Goal: Complete application form: Complete application form

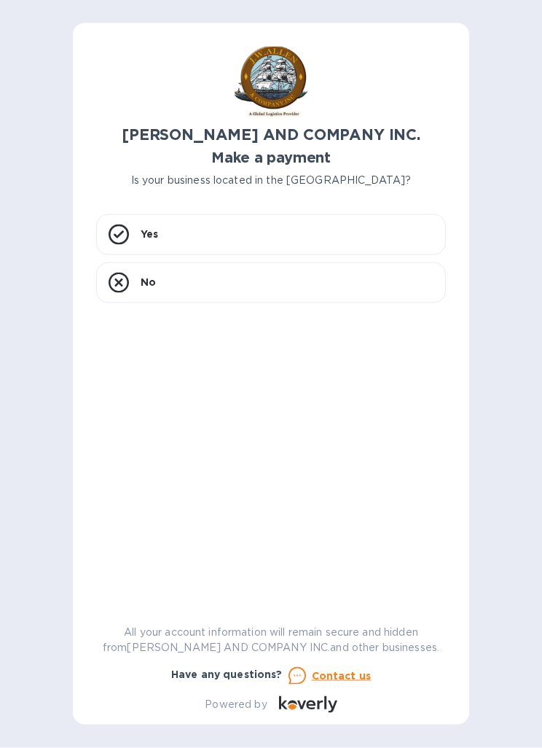
scroll to position [16, 0]
click at [142, 214] on div "Yes" at bounding box center [271, 234] width 350 height 41
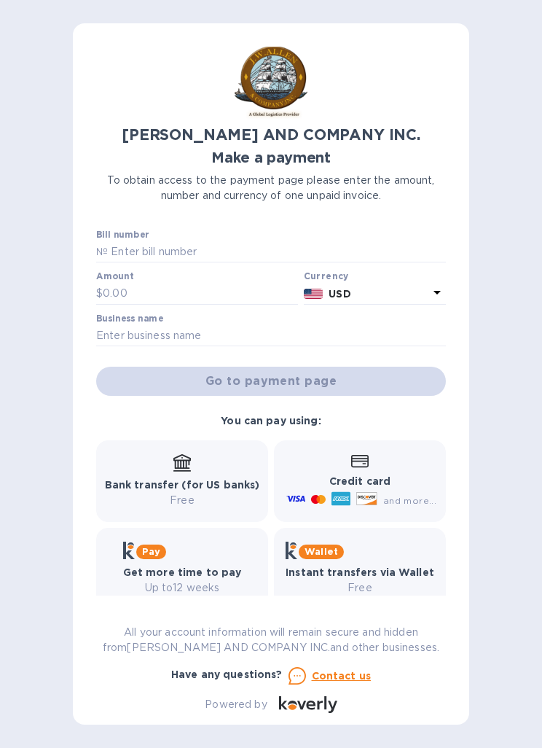
click at [122, 241] on input "text" at bounding box center [277, 252] width 338 height 22
type input "0001435"
click at [115, 283] on input "text" at bounding box center [200, 294] width 195 height 22
type input "5,396.79"
click at [131, 326] on input "text" at bounding box center [271, 336] width 350 height 22
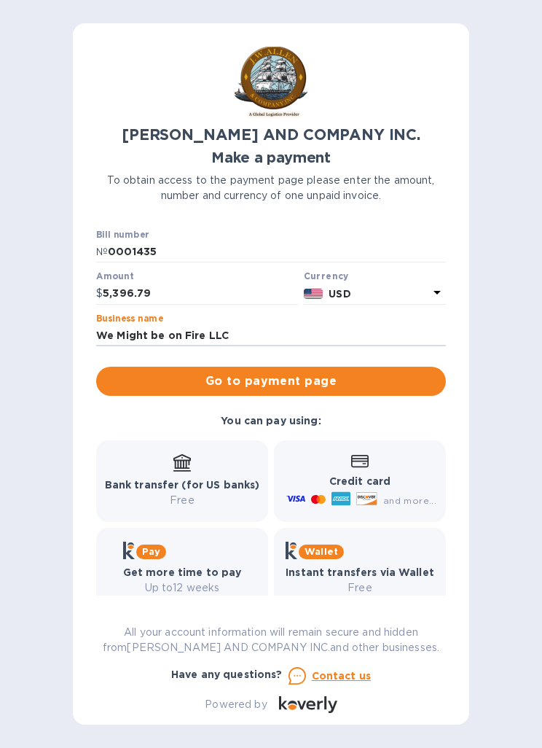
type input "We Might be on Fire LLC"
click at [231, 375] on button "Go to payment page" at bounding box center [271, 381] width 350 height 29
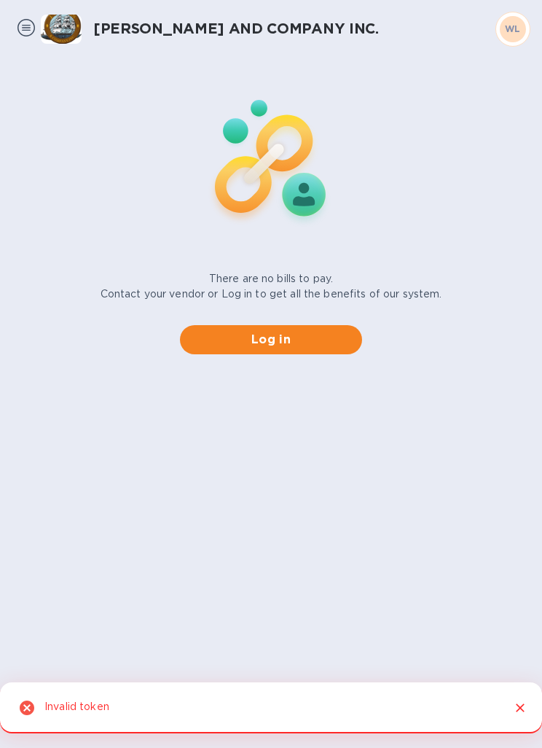
click at [529, 692] on div "Invalid token" at bounding box center [271, 707] width 542 height 51
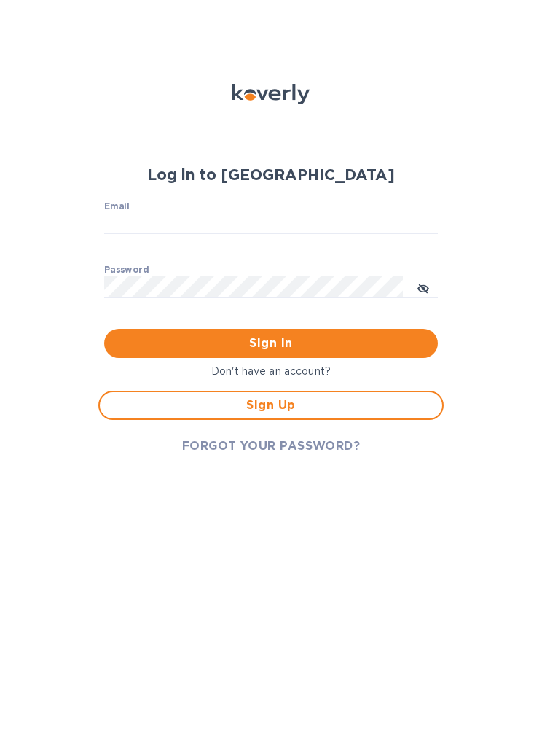
click at [111, 227] on input "Email" at bounding box center [271, 224] width 335 height 22
type input "[EMAIL_ADDRESS][DOMAIN_NAME]"
click at [271, 349] on button "Sign in" at bounding box center [271, 343] width 335 height 29
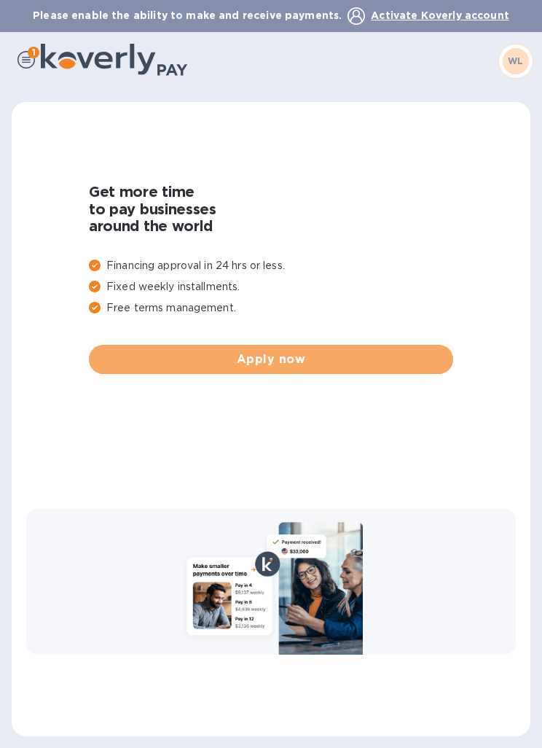
click at [404, 357] on span "Apply now" at bounding box center [271, 359] width 341 height 17
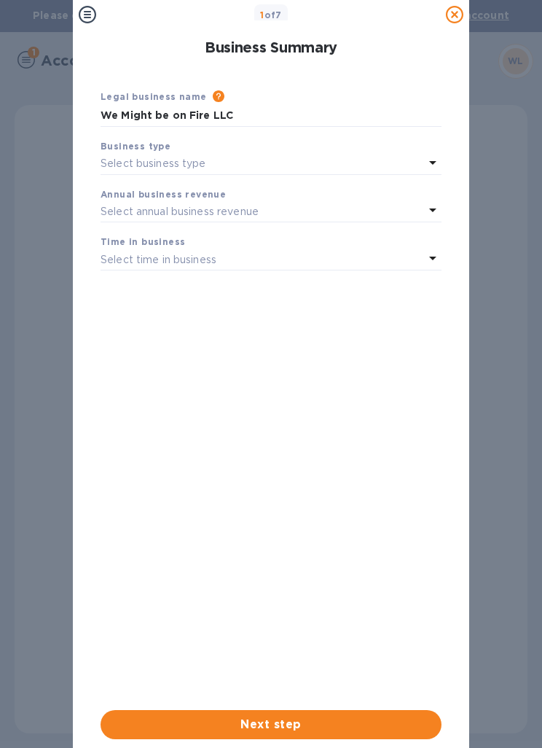
click at [425, 165] on icon at bounding box center [432, 162] width 17 height 17
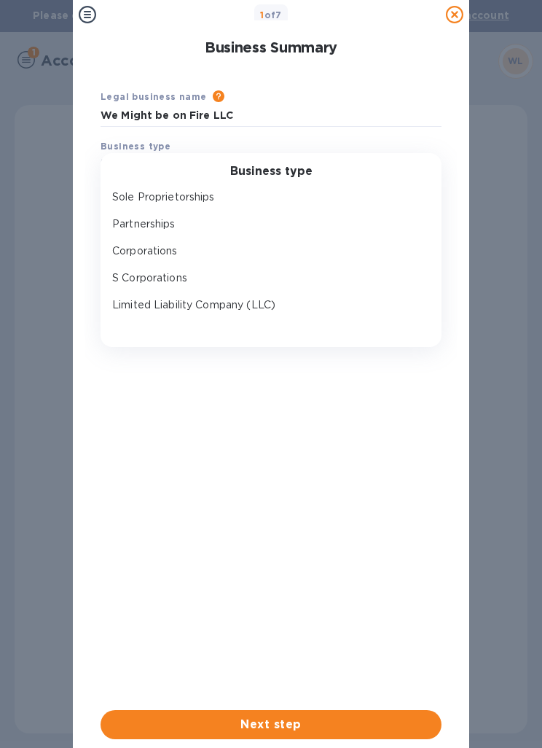
click at [136, 302] on p "Limited Liability Company (LLC)" at bounding box center [265, 304] width 306 height 15
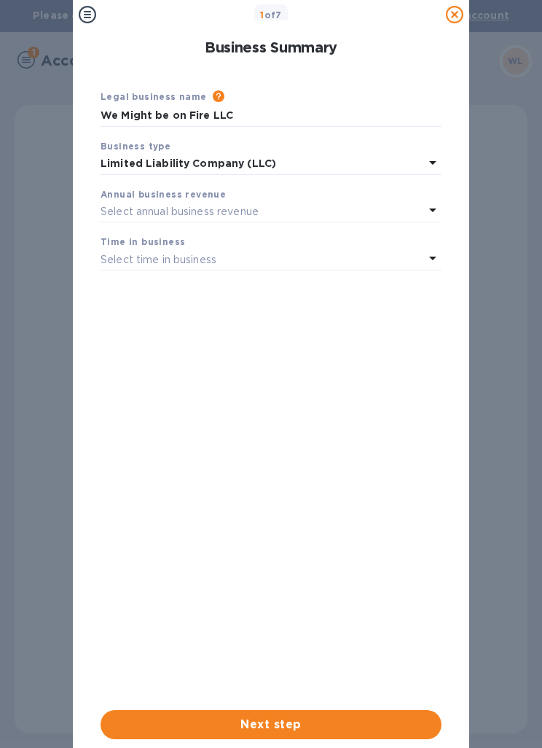
click at [130, 209] on p "Select annual business revenue" at bounding box center [180, 211] width 158 height 15
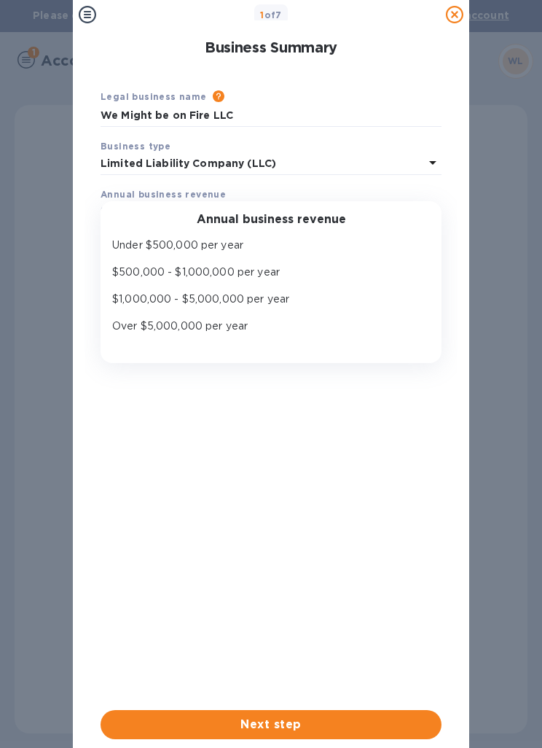
click at [133, 235] on div "Under $500,000 per year" at bounding box center [265, 245] width 312 height 21
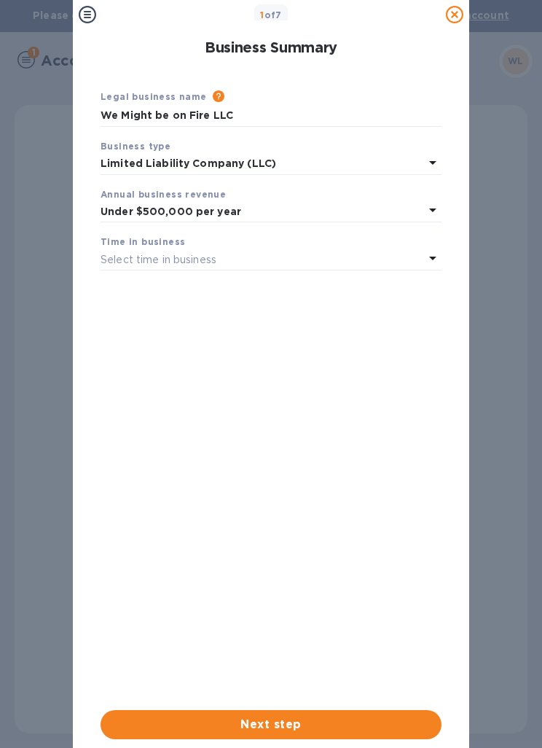
click at [117, 249] on div "Select time in business" at bounding box center [263, 259] width 324 height 20
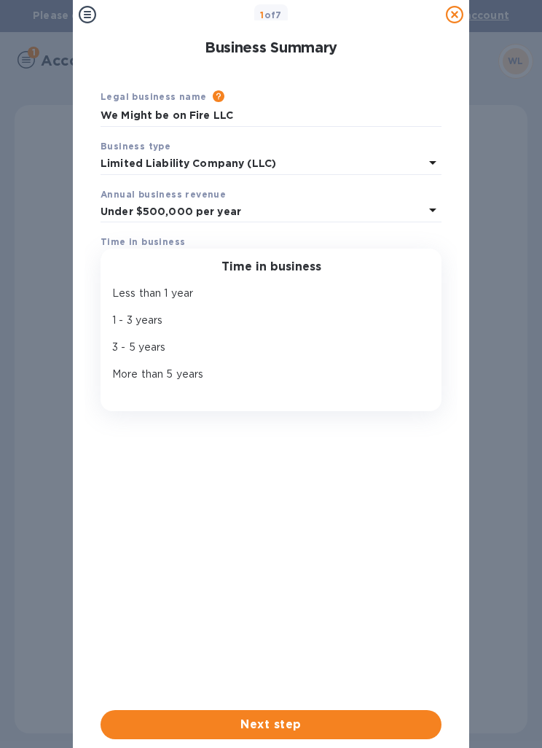
click at [130, 353] on p "3 - 5 years" at bounding box center [265, 347] width 306 height 15
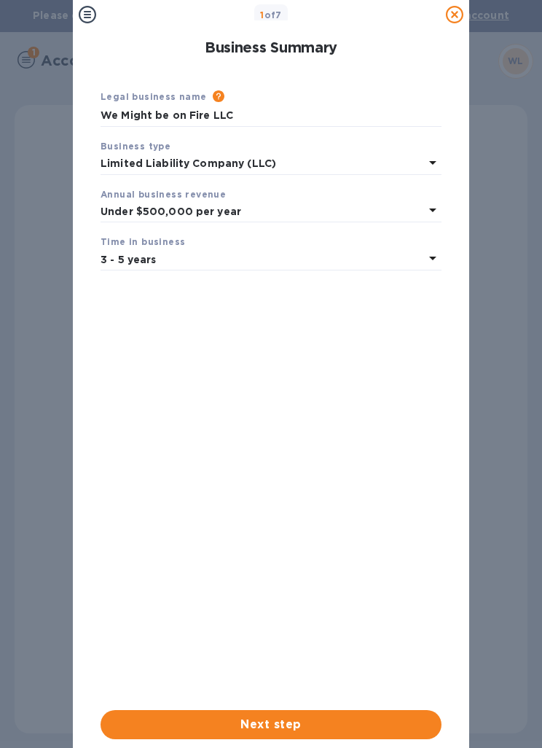
click at [219, 716] on span "Next step" at bounding box center [271, 724] width 318 height 17
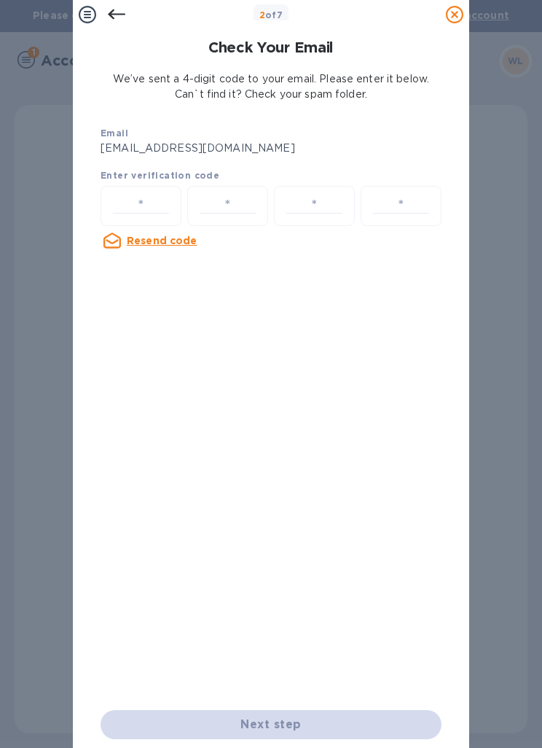
click at [130, 193] on input "number" at bounding box center [141, 205] width 68 height 27
type input "9"
type input "1"
type input "9"
type input "7"
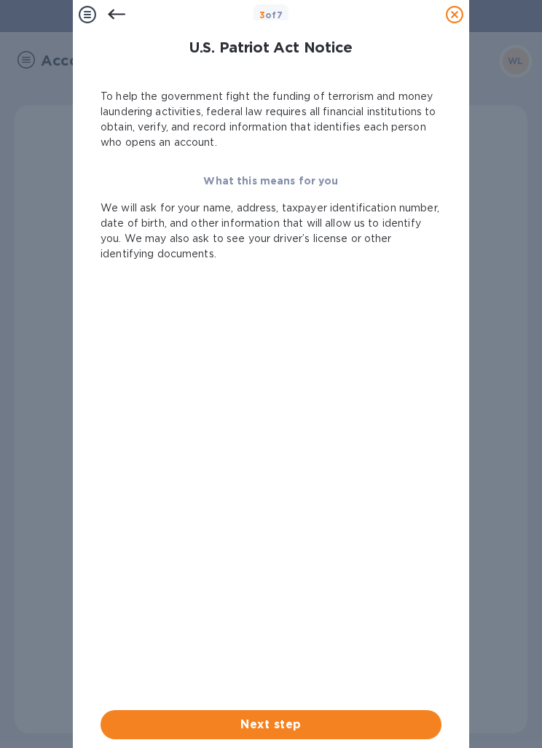
click at [254, 730] on span "Next step" at bounding box center [271, 724] width 318 height 17
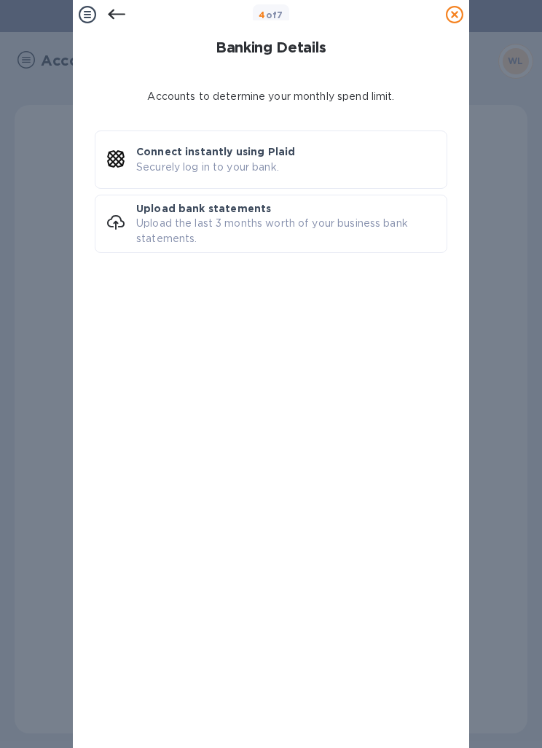
click at [268, 713] on div "Accounts to determine your monthly spend limit. Connect instantly using Plaid S…" at bounding box center [271, 408] width 353 height 650
click at [150, 150] on p "Connect instantly using Plaid" at bounding box center [215, 151] width 159 height 15
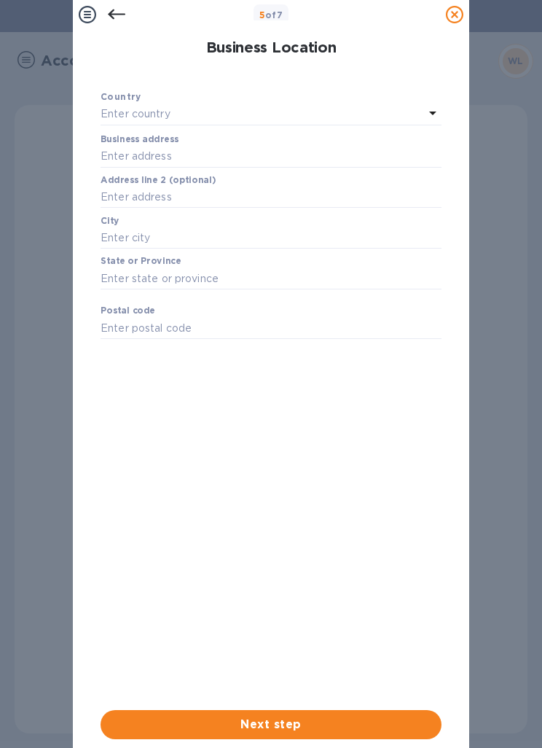
click at [139, 122] on div "Enter country" at bounding box center [263, 114] width 324 height 20
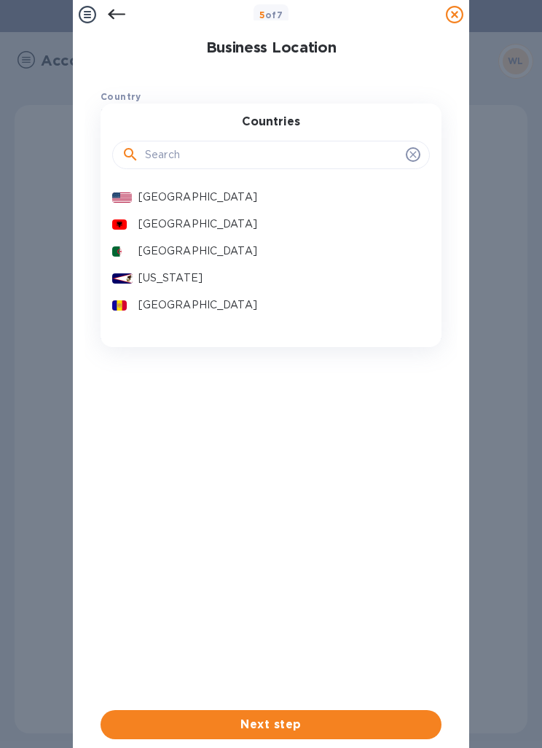
click at [138, 189] on p "[GEOGRAPHIC_DATA]" at bounding box center [278, 196] width 280 height 15
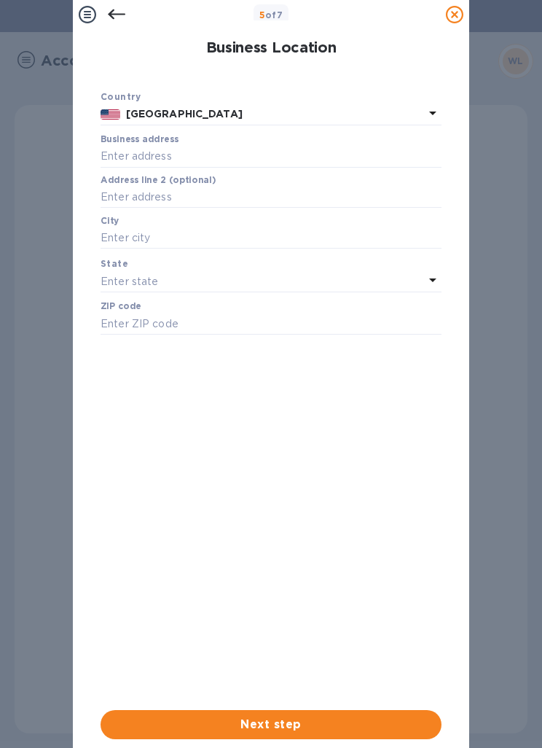
click at [114, 156] on input "text" at bounding box center [271, 157] width 341 height 22
type input "[STREET_ADDRESS][PERSON_NAME]"
type input "[GEOGRAPHIC_DATA]"
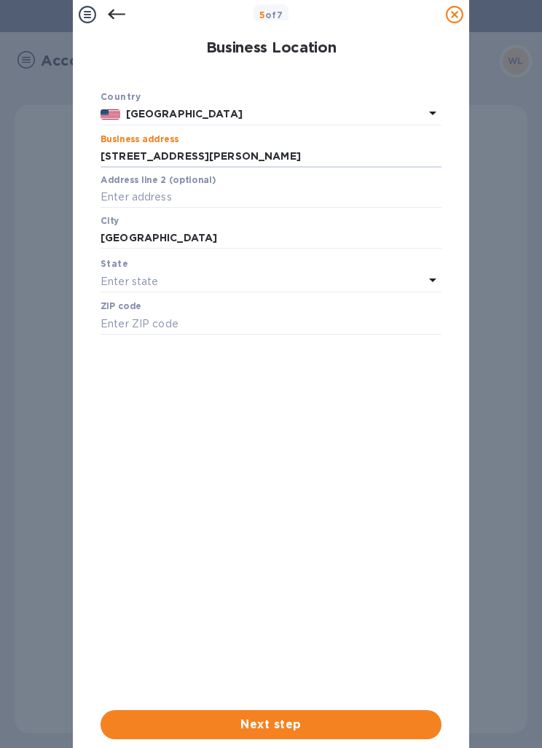
type input "70119"
click at [241, 729] on span "Next step" at bounding box center [271, 724] width 318 height 17
click at [116, 279] on p "Enter state" at bounding box center [130, 281] width 58 height 15
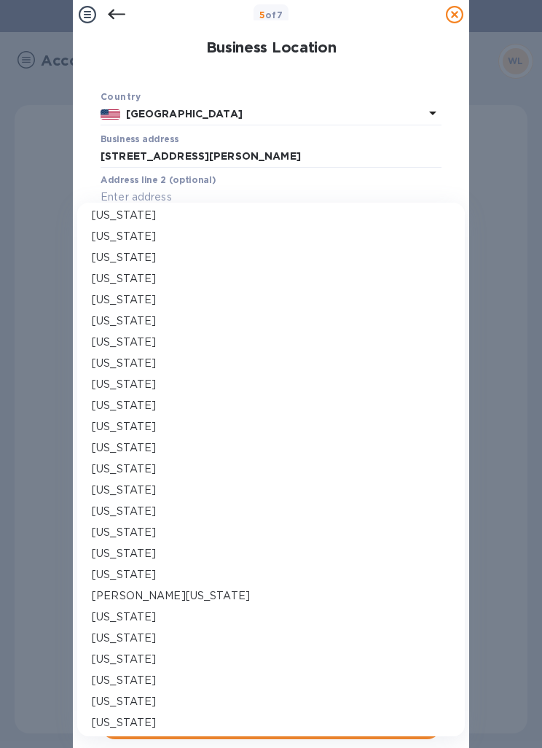
scroll to position [217, 0]
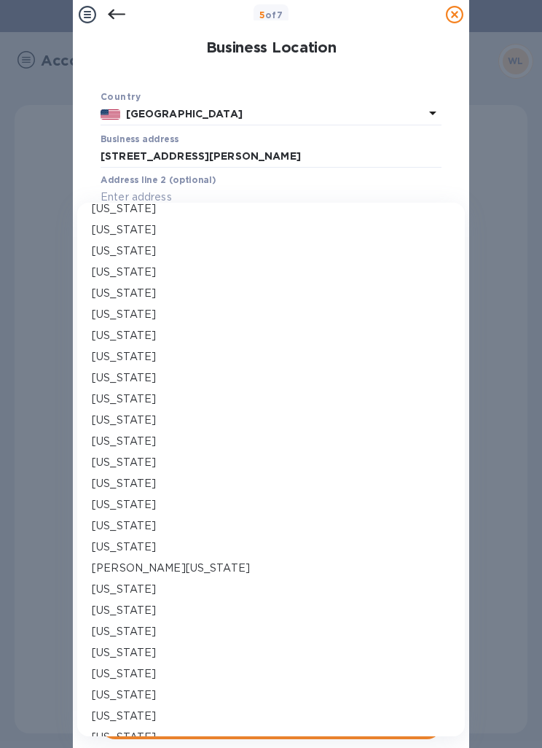
click at [114, 521] on p "[US_STATE]" at bounding box center [124, 525] width 64 height 15
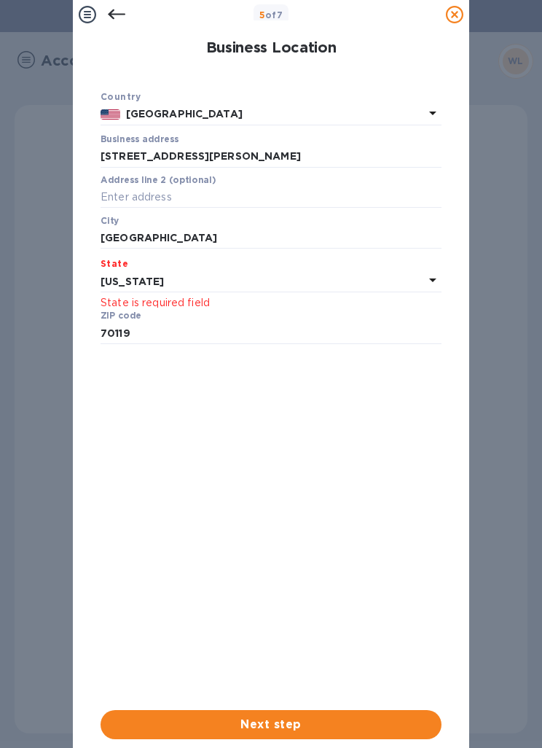
click at [219, 731] on span "Next step" at bounding box center [271, 724] width 318 height 17
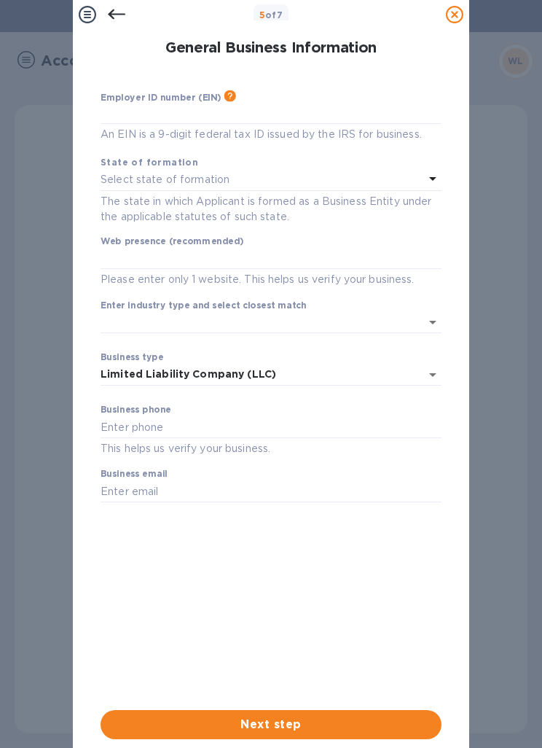
click at [127, 109] on input "text" at bounding box center [271, 113] width 341 height 22
click at [127, 176] on p "Select state of formation" at bounding box center [165, 179] width 129 height 15
type input "***73"
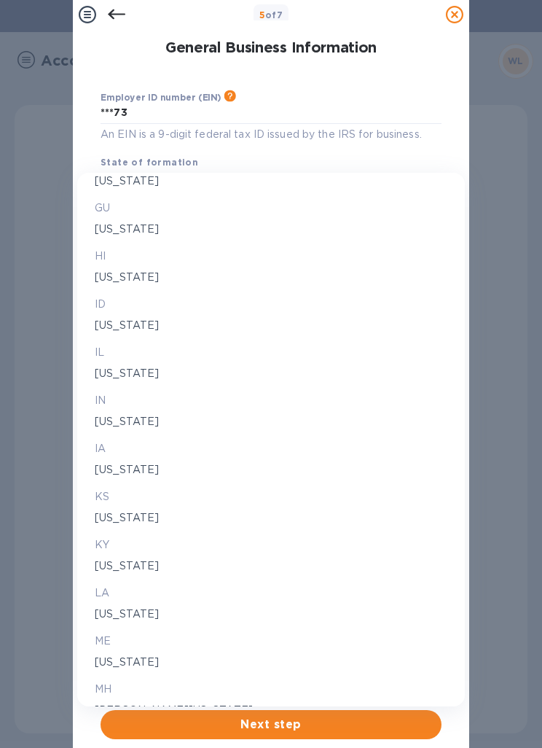
scroll to position [692, 0]
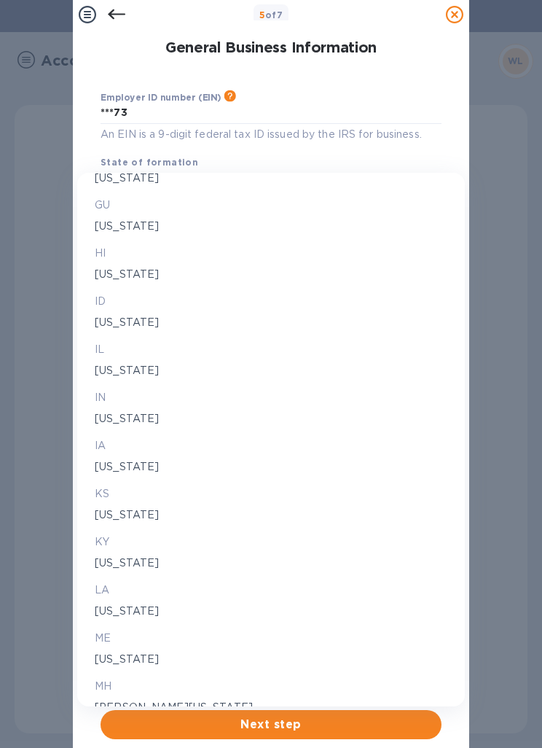
click at [109, 595] on p "LA" at bounding box center [271, 589] width 353 height 15
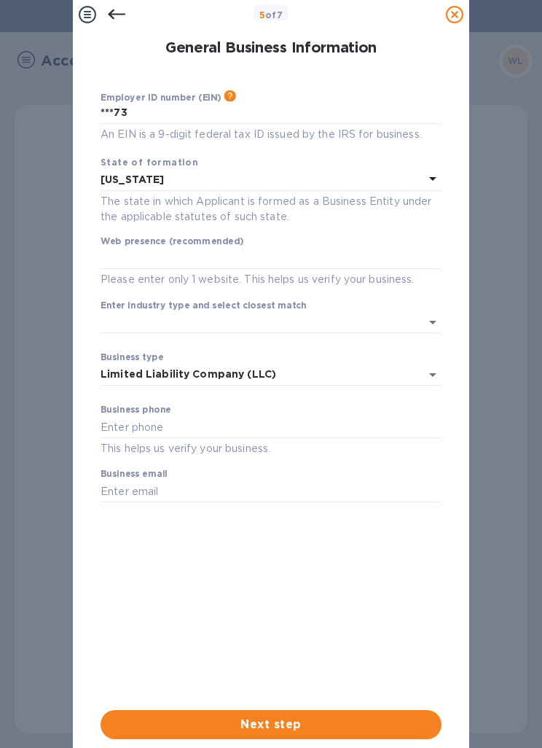
click at [122, 265] on input "text" at bounding box center [271, 259] width 341 height 22
type input "[DOMAIN_NAME]"
click at [120, 324] on input "Enter industry type and select closest match" at bounding box center [251, 322] width 300 height 21
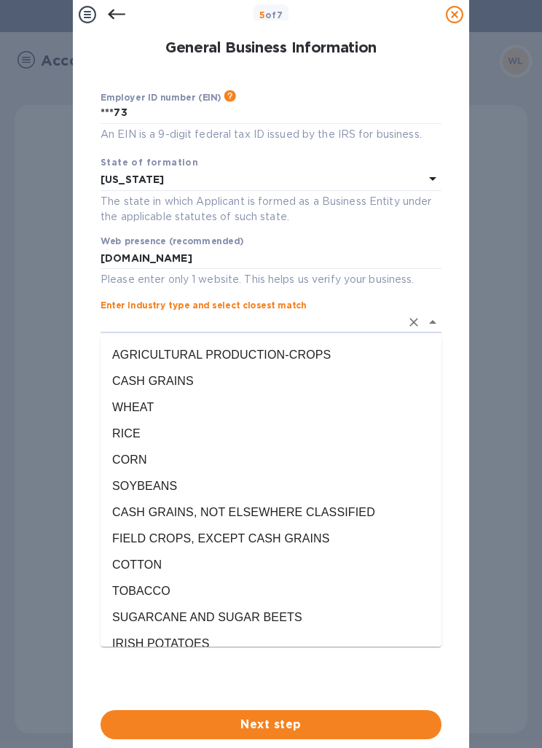
click at [115, 318] on input "Enter industry type and select closest match" at bounding box center [251, 322] width 300 height 21
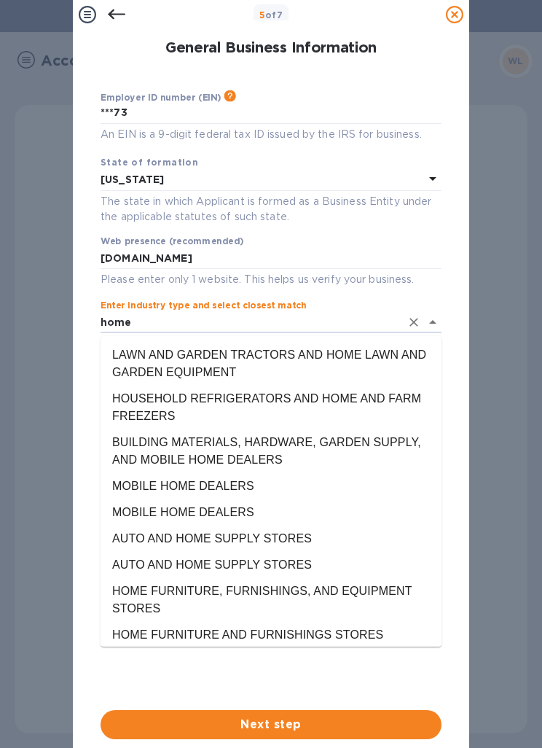
scroll to position [10, 0]
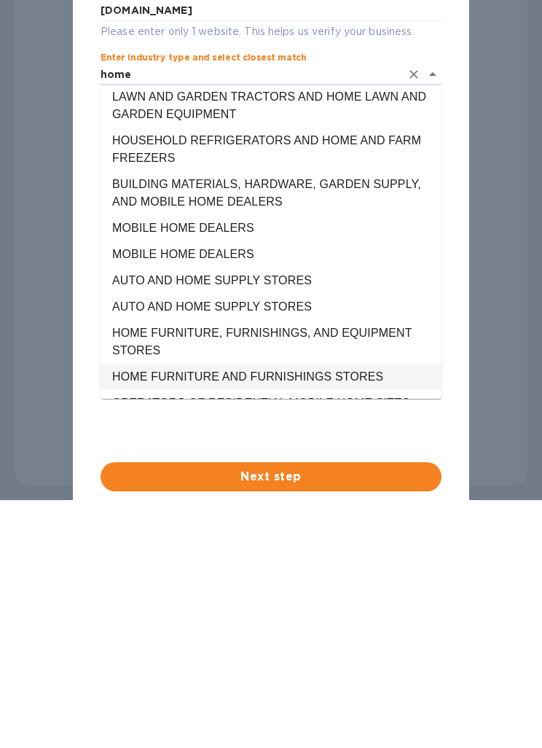
click at [208, 383] on li "HOME FURNITURE AND FURNISHINGS STORES" at bounding box center [271, 377] width 341 height 26
type input "HOME FURNITURE AND FURNISHINGS STORES"
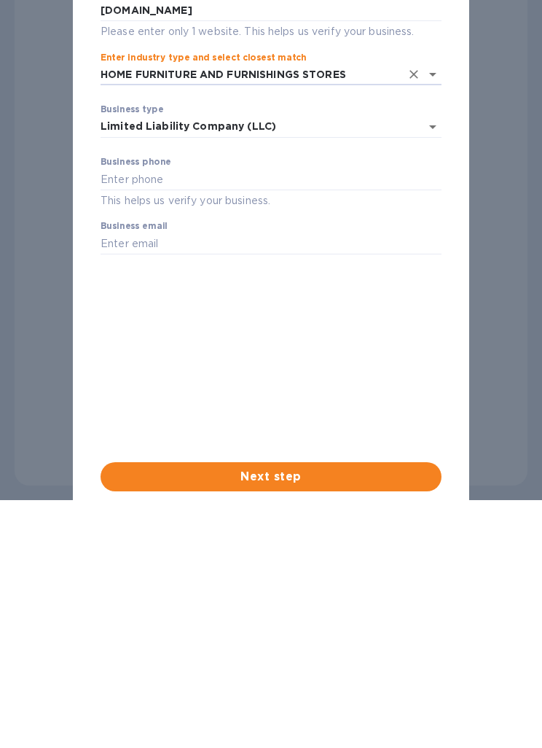
click at [116, 174] on input "text" at bounding box center [271, 179] width 341 height 22
type input "2626858348"
click at [128, 240] on input "text" at bounding box center [271, 243] width 341 height 22
type input "Hello@"
type input "[EMAIL_ADDRESS][DOMAIN_NAME]"
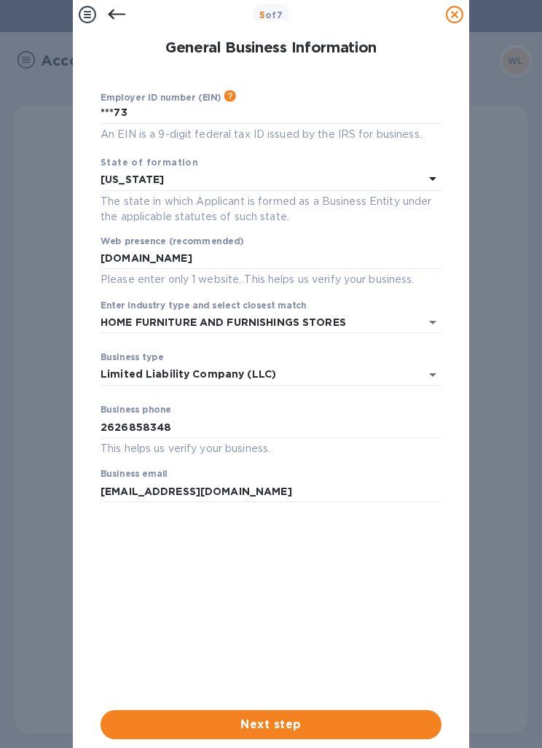
click at [240, 730] on span "Next step" at bounding box center [271, 724] width 318 height 17
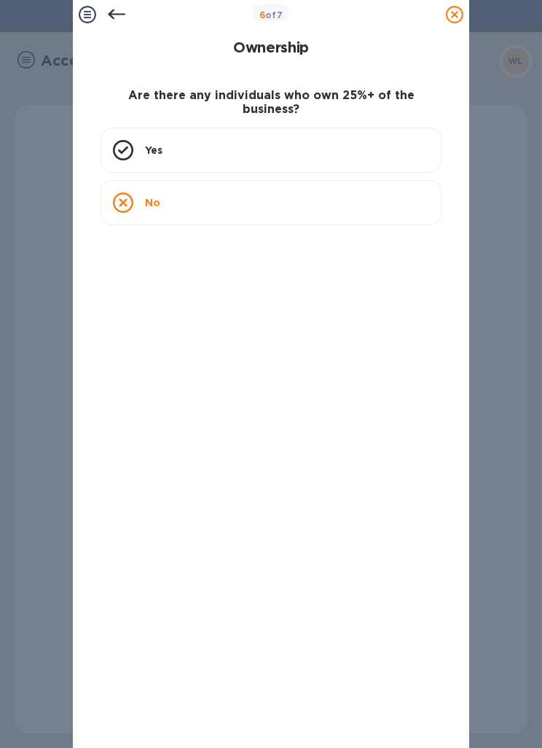
click at [155, 205] on div "No" at bounding box center [271, 202] width 341 height 45
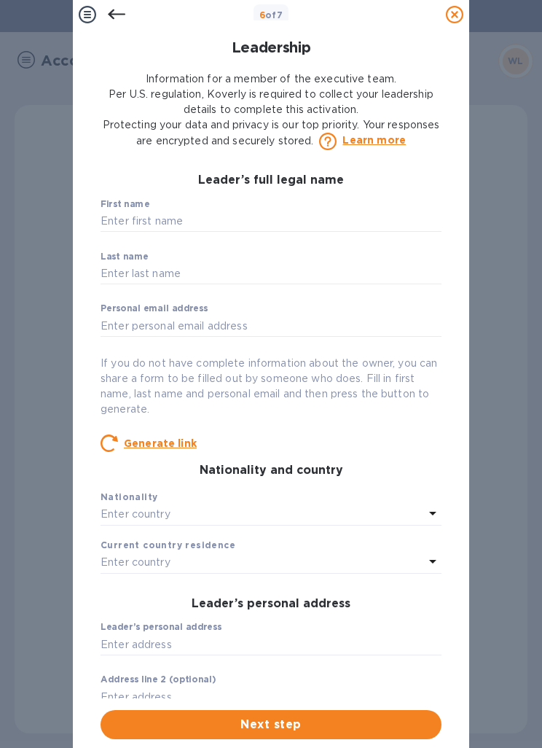
click at [132, 212] on input "text" at bounding box center [271, 222] width 341 height 22
type input "[PERSON_NAME]"
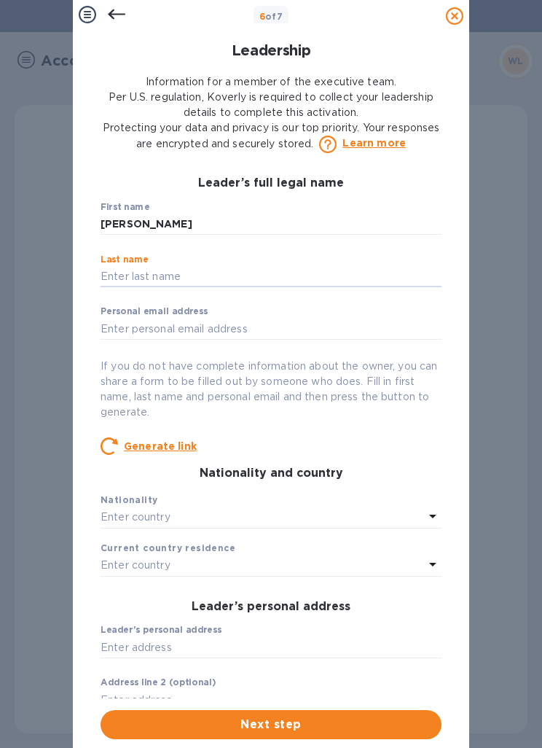
type input "[PERSON_NAME]"
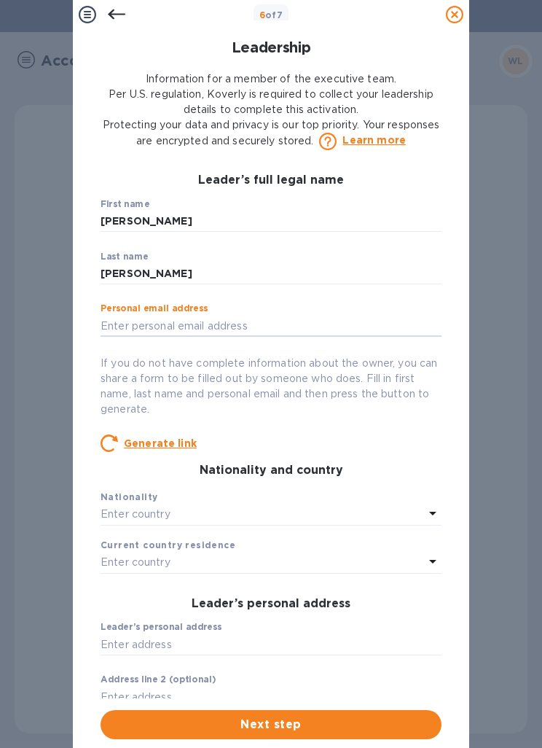
type input "[PERSON_NAME][EMAIL_ADDRESS][DOMAIN_NAME]"
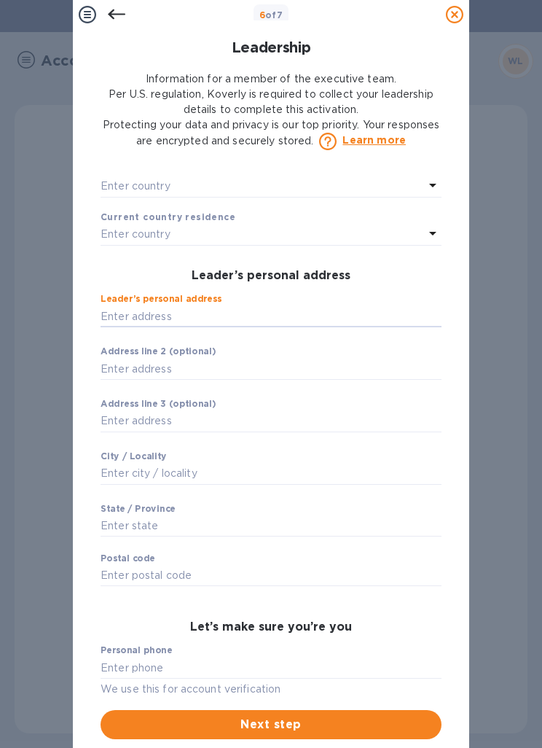
scroll to position [326, 0]
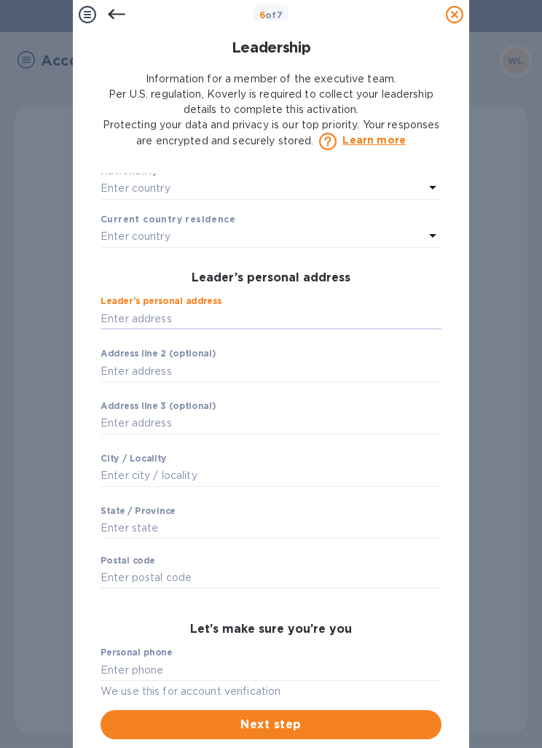
type input "[STREET_ADDRESS][PERSON_NAME]"
type input "[GEOGRAPHIC_DATA]"
type input "LA"
type input "70119"
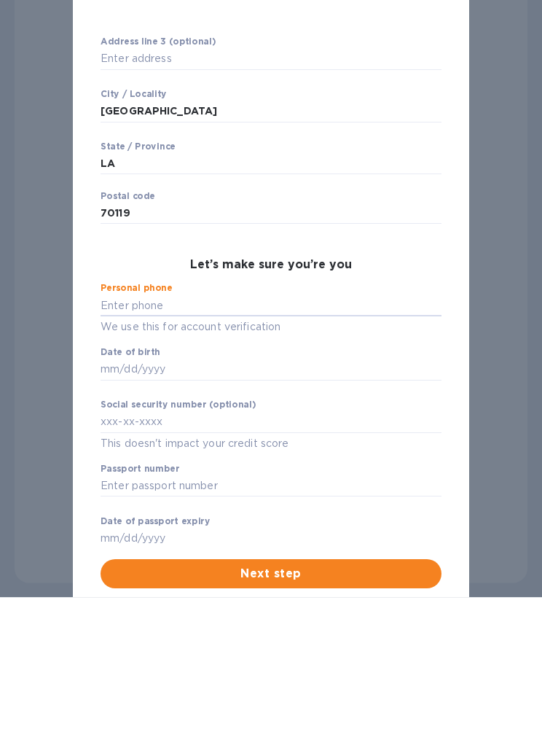
scroll to position [552, 0]
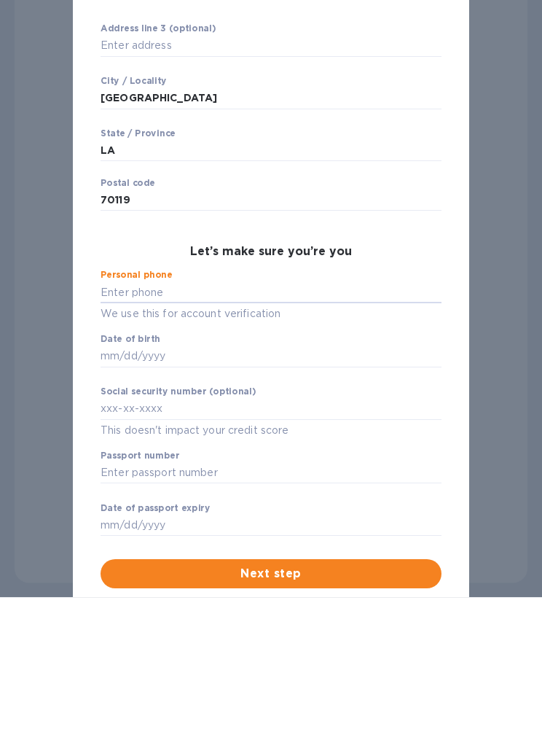
click at [121, 291] on input "text" at bounding box center [271, 293] width 341 height 22
click at [107, 352] on input "text" at bounding box center [271, 357] width 341 height 22
type input "***48"
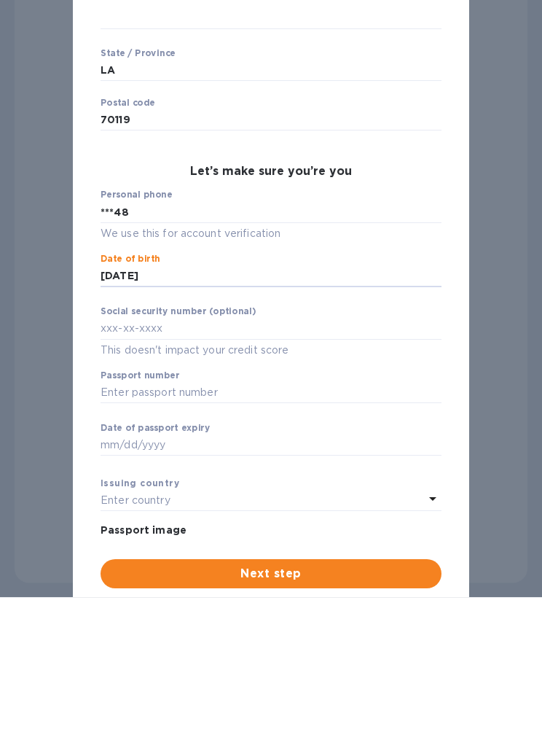
scroll to position [681, 0]
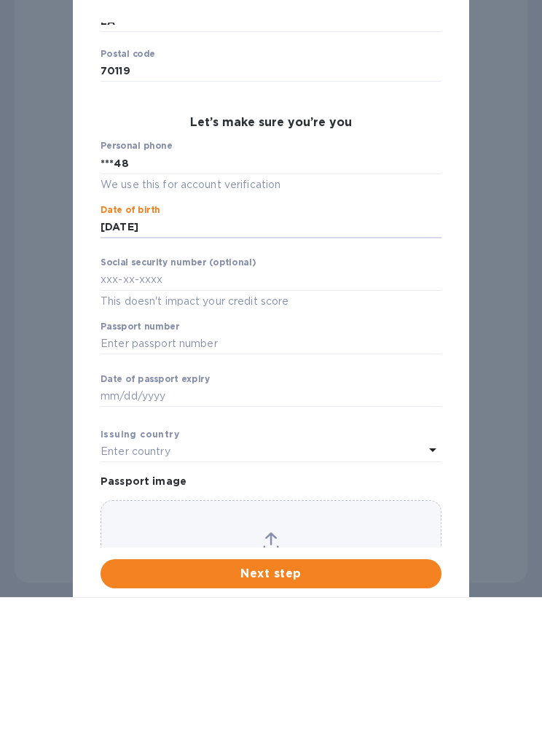
click at [118, 276] on input "text" at bounding box center [271, 281] width 341 height 22
type input "***94"
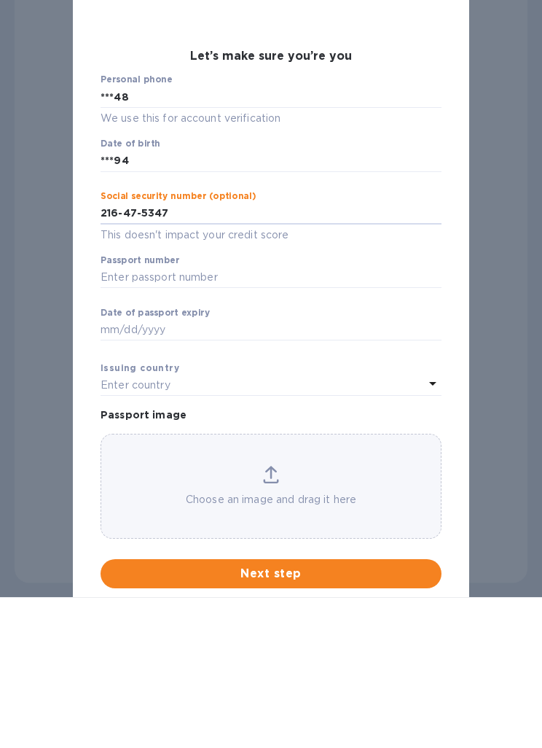
scroll to position [747, 0]
click at [117, 279] on input "text" at bounding box center [271, 279] width 341 height 22
type input "***47"
click at [507, 107] on div "6 of 7 Leadership Information for a member of the executive team. Per U.S. regu…" at bounding box center [271, 224] width 542 height 748
